Goal: Transaction & Acquisition: Purchase product/service

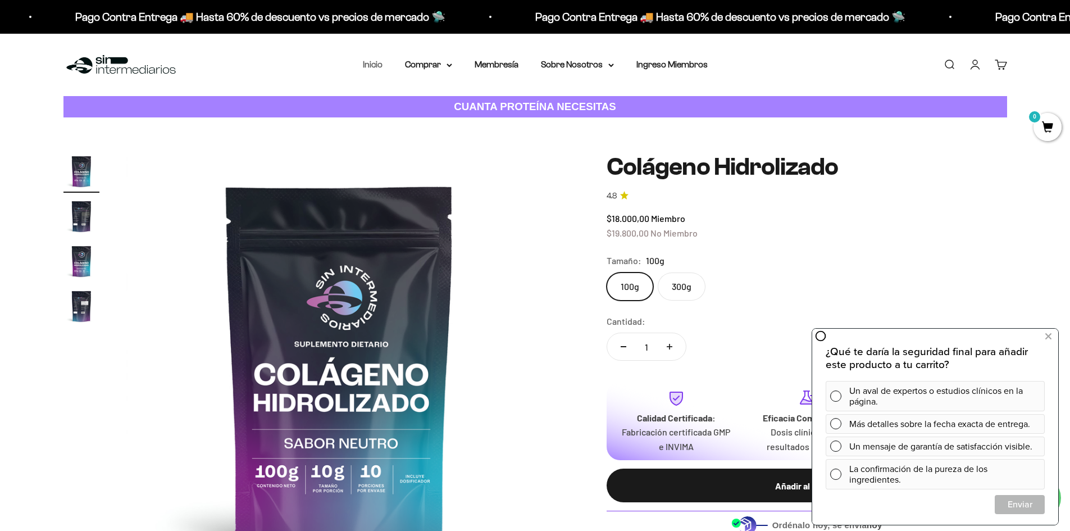
click at [369, 65] on link "Inicio" at bounding box center [373, 65] width 20 height 10
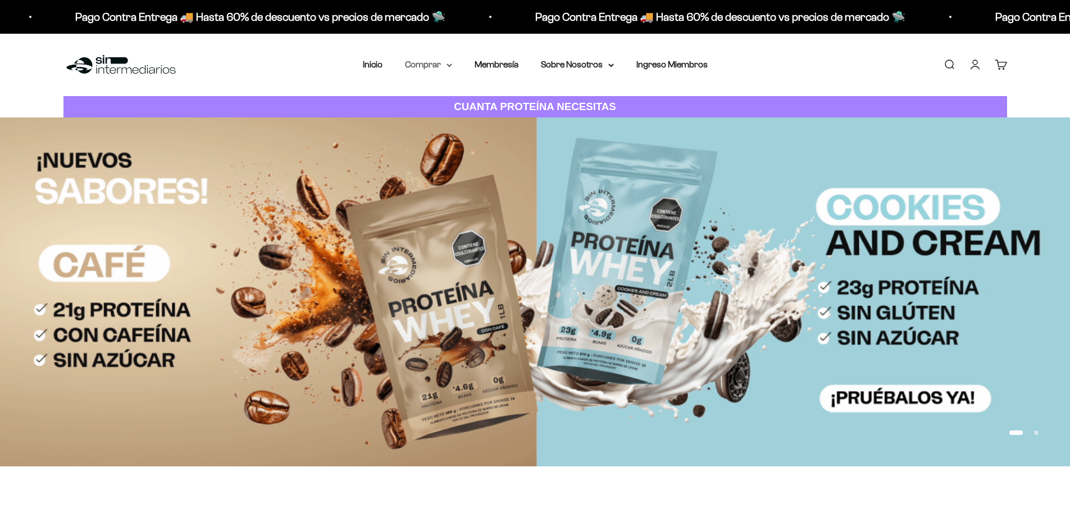
click at [422, 68] on summary "Comprar" at bounding box center [428, 64] width 47 height 15
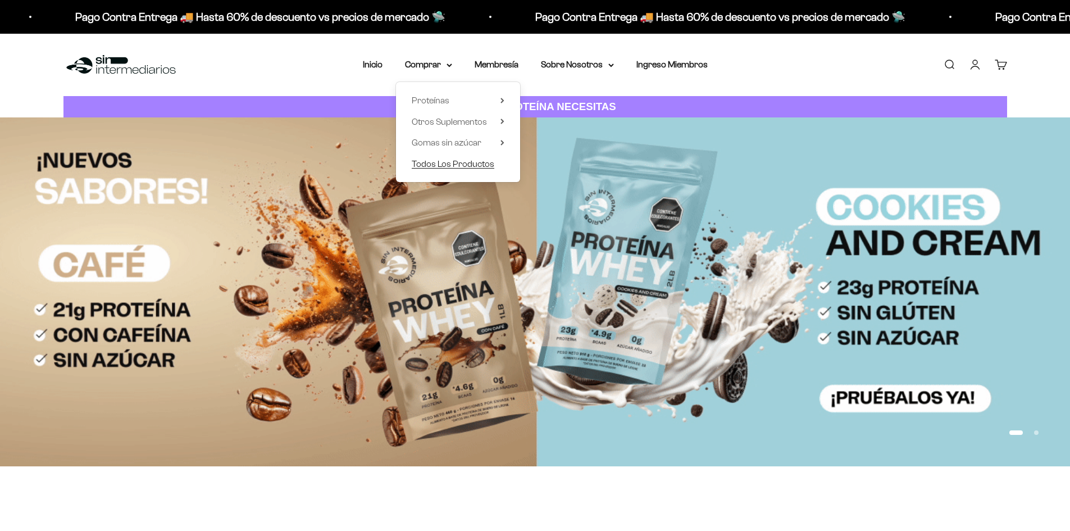
click at [448, 161] on span "Todos Los Productos" at bounding box center [453, 164] width 83 height 10
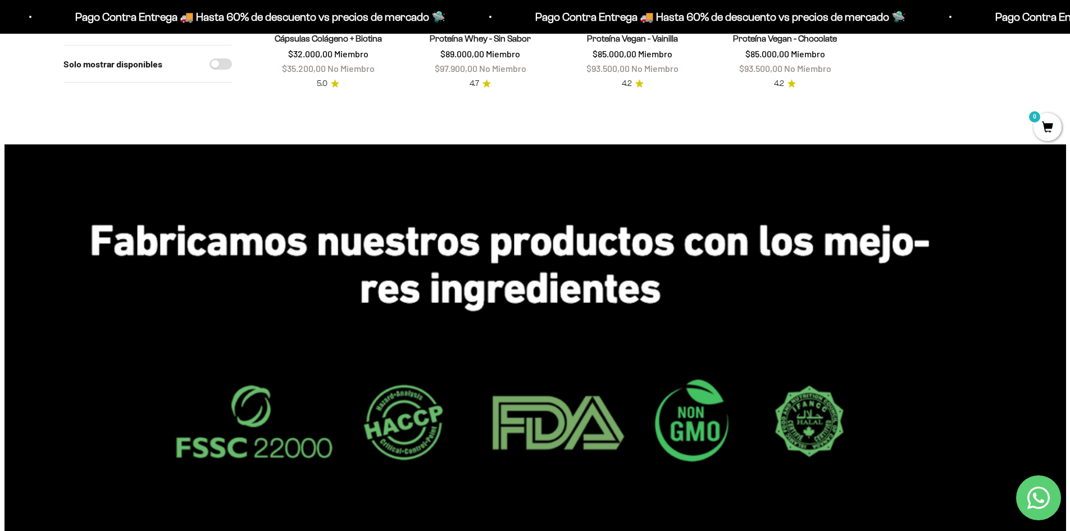
scroll to position [955, 0]
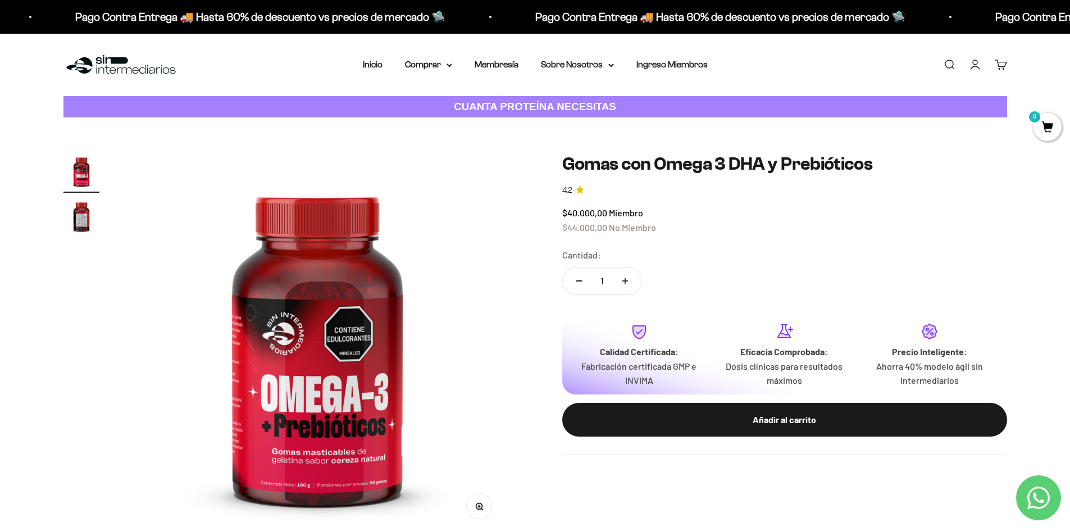
click at [77, 216] on img "Ir al artículo 2" at bounding box center [81, 216] width 36 height 36
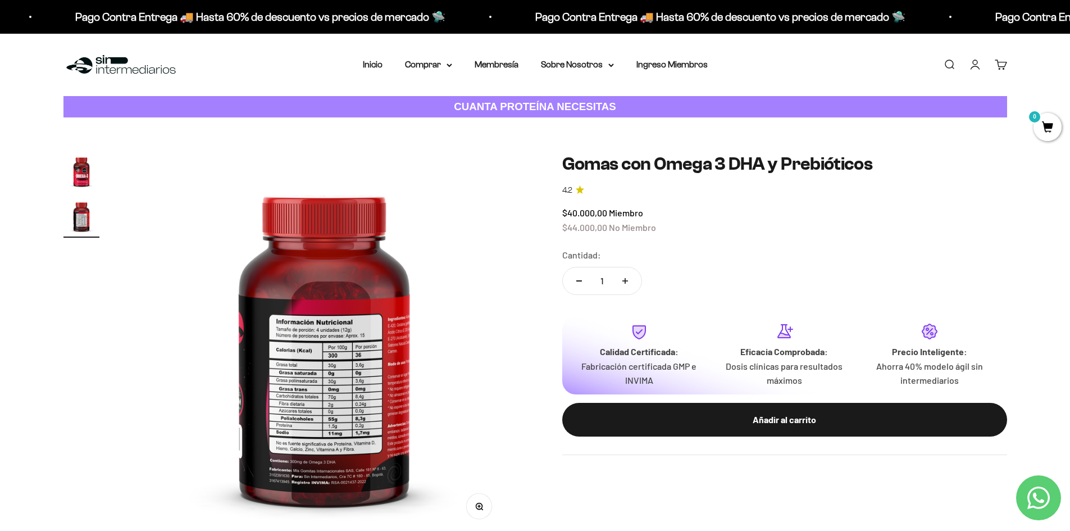
scroll to position [0, 395]
